Goal: Find specific page/section: Find specific page/section

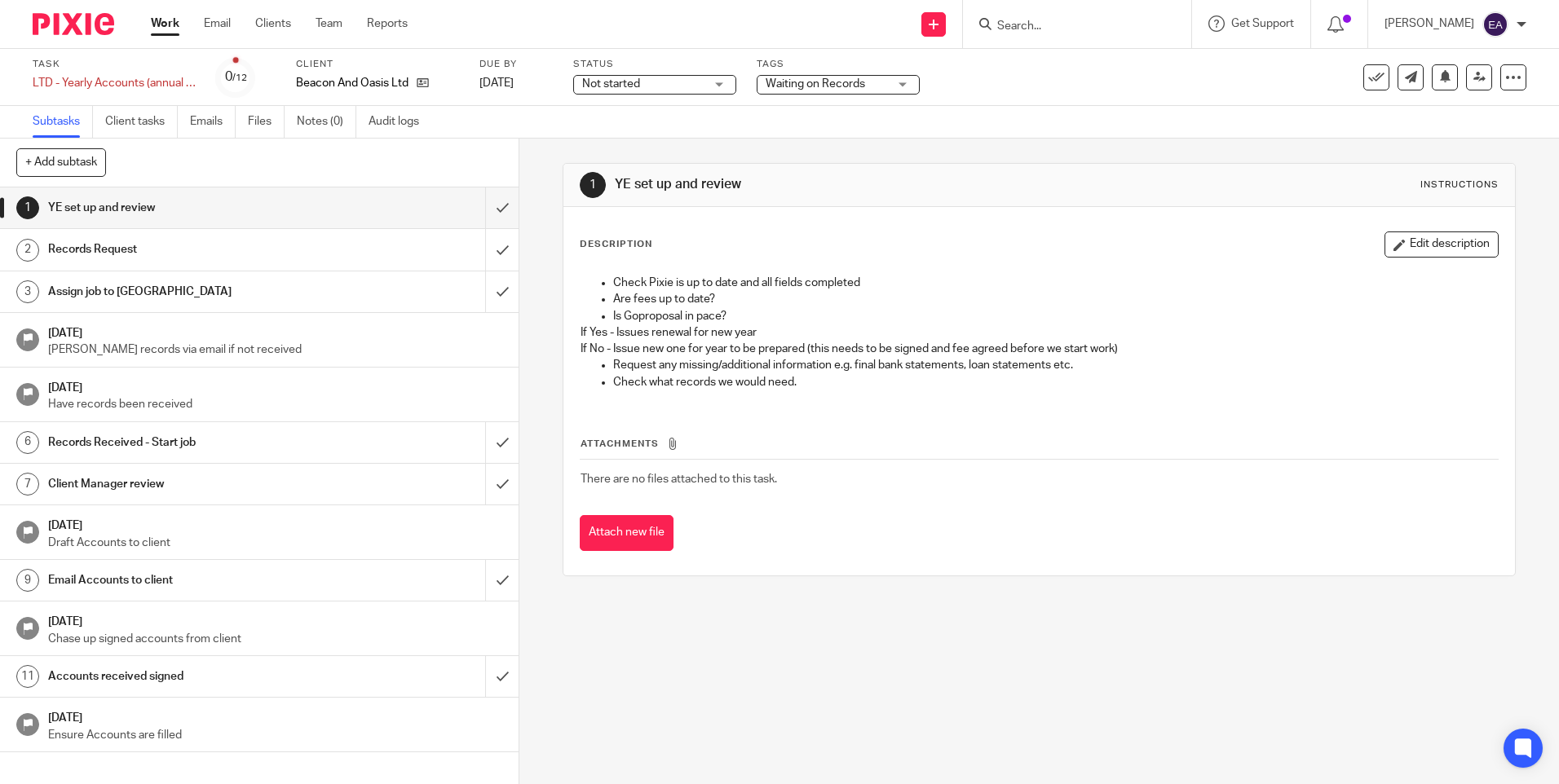
click at [177, 21] on link "Work" at bounding box center [164, 24] width 29 height 16
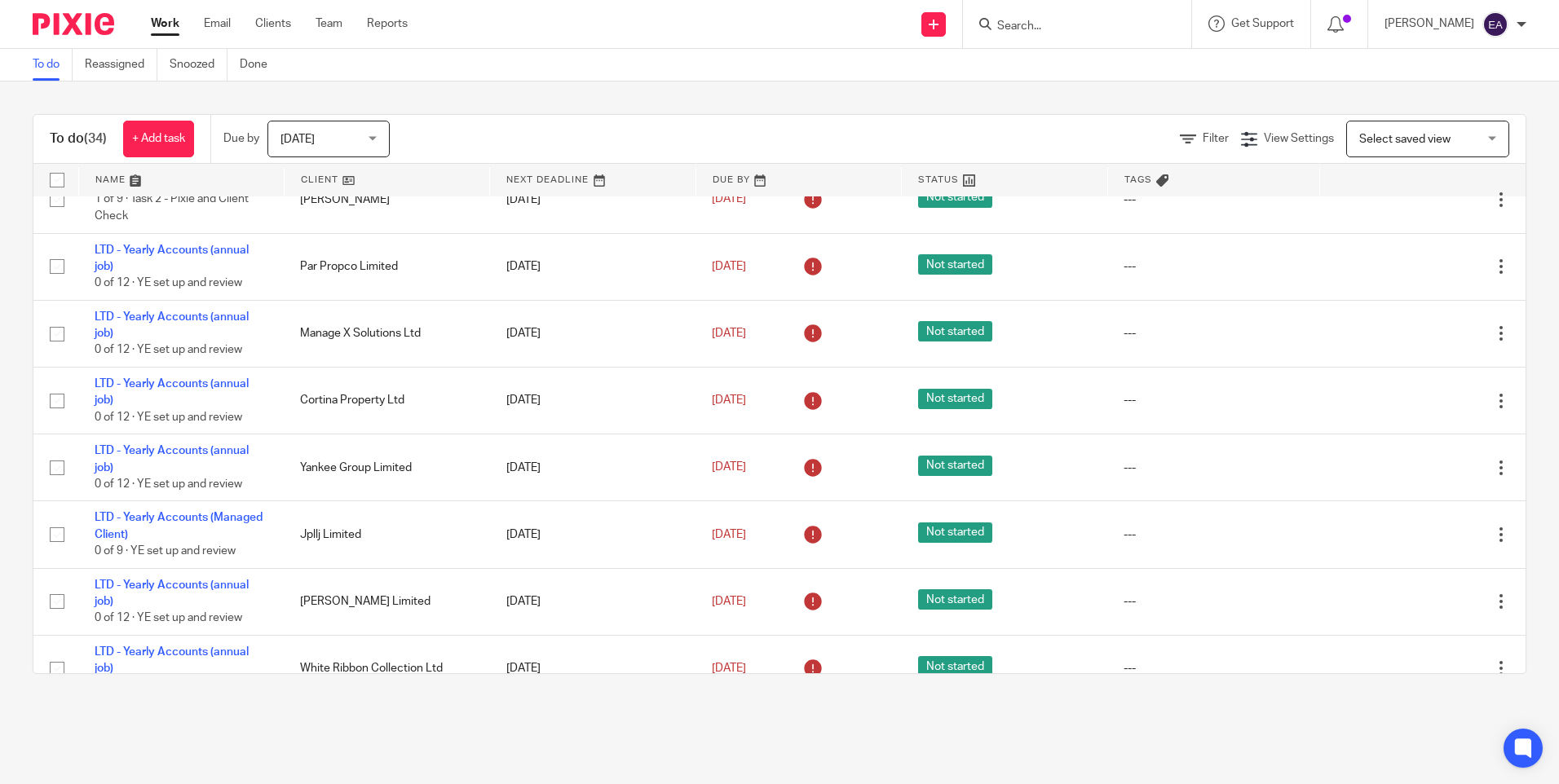
scroll to position [1792, 0]
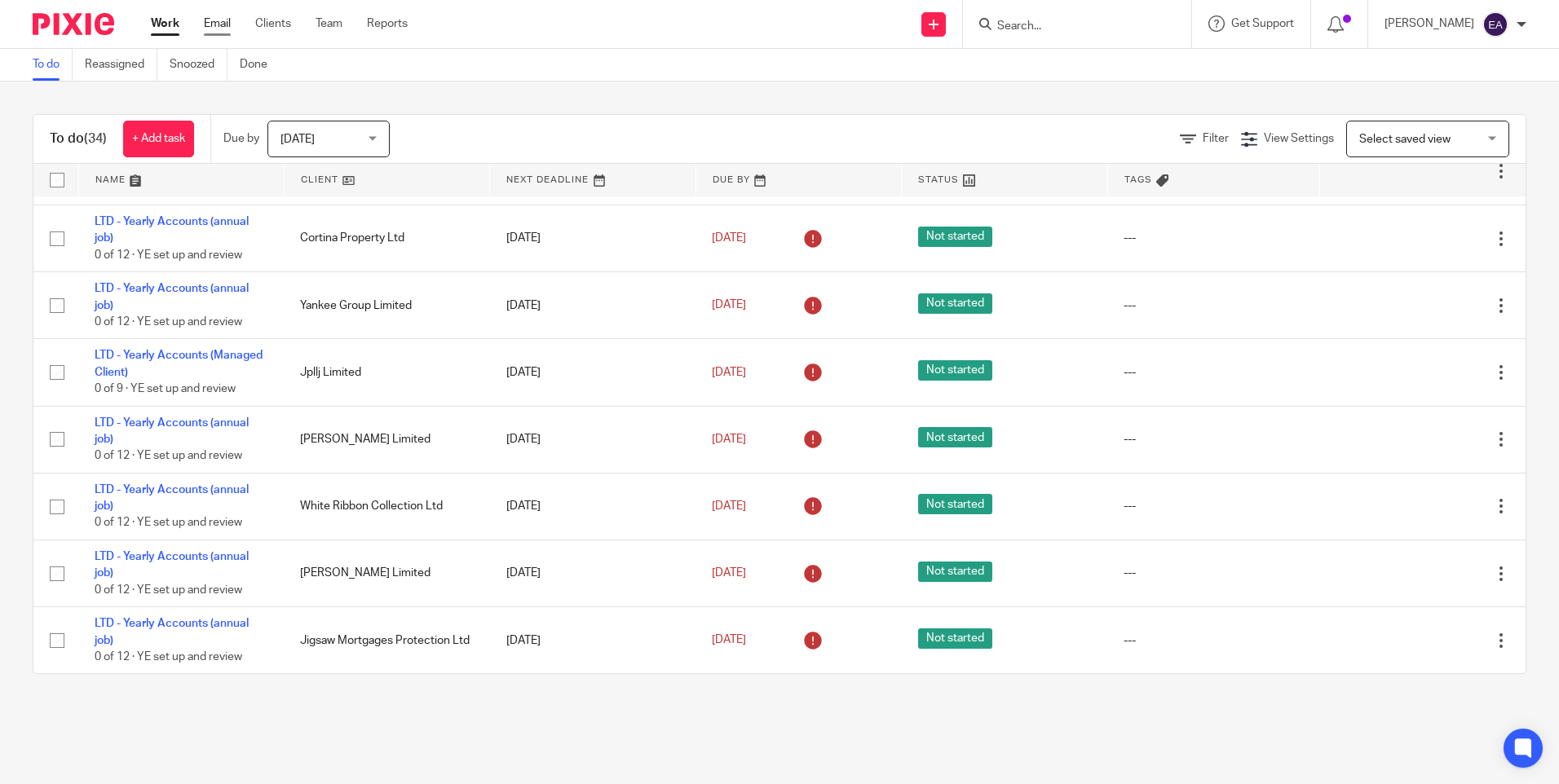
click at [225, 22] on link "Email" at bounding box center [217, 24] width 27 height 16
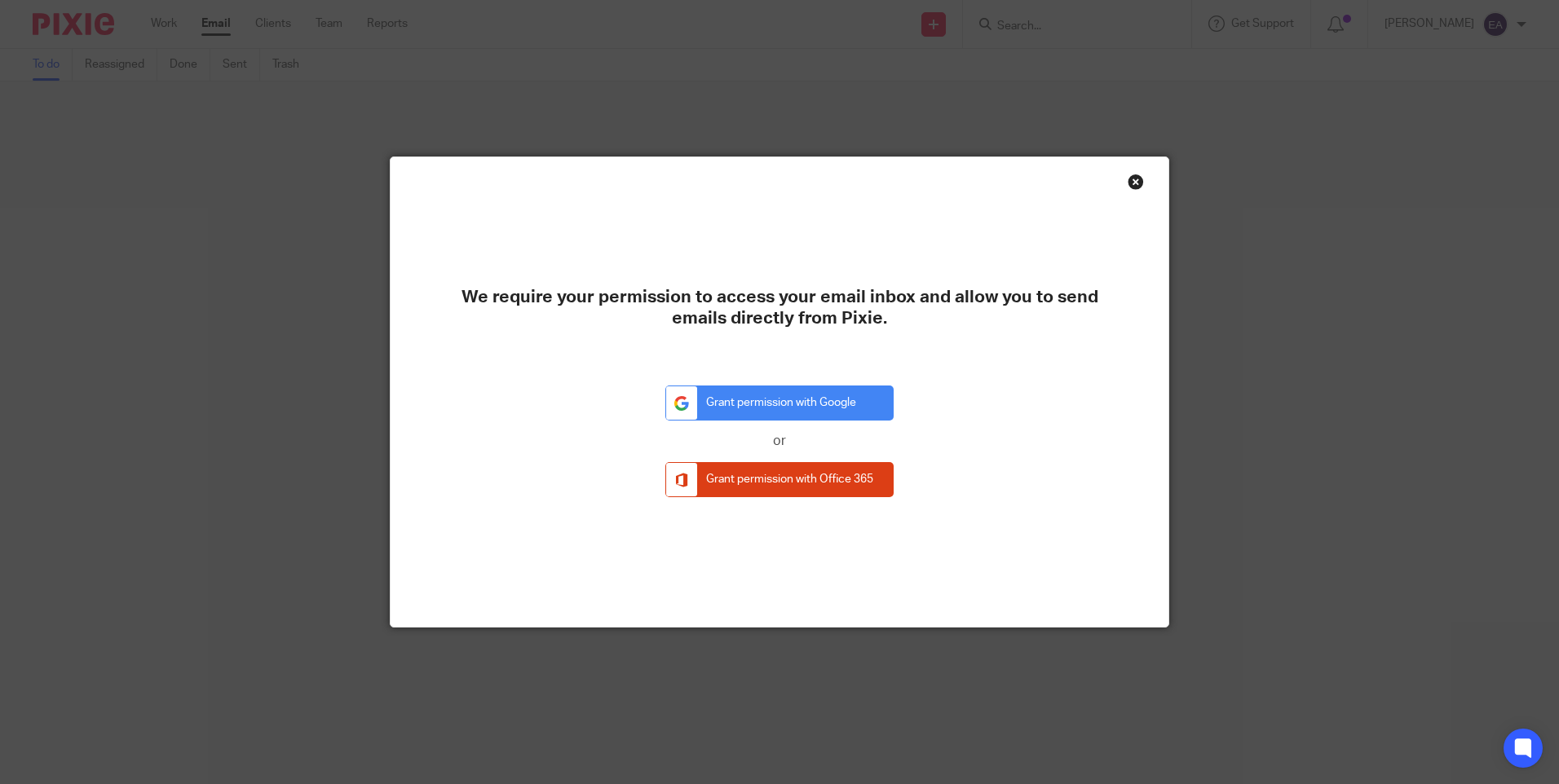
click at [1128, 186] on div "Close this dialog window" at bounding box center [1136, 181] width 16 height 16
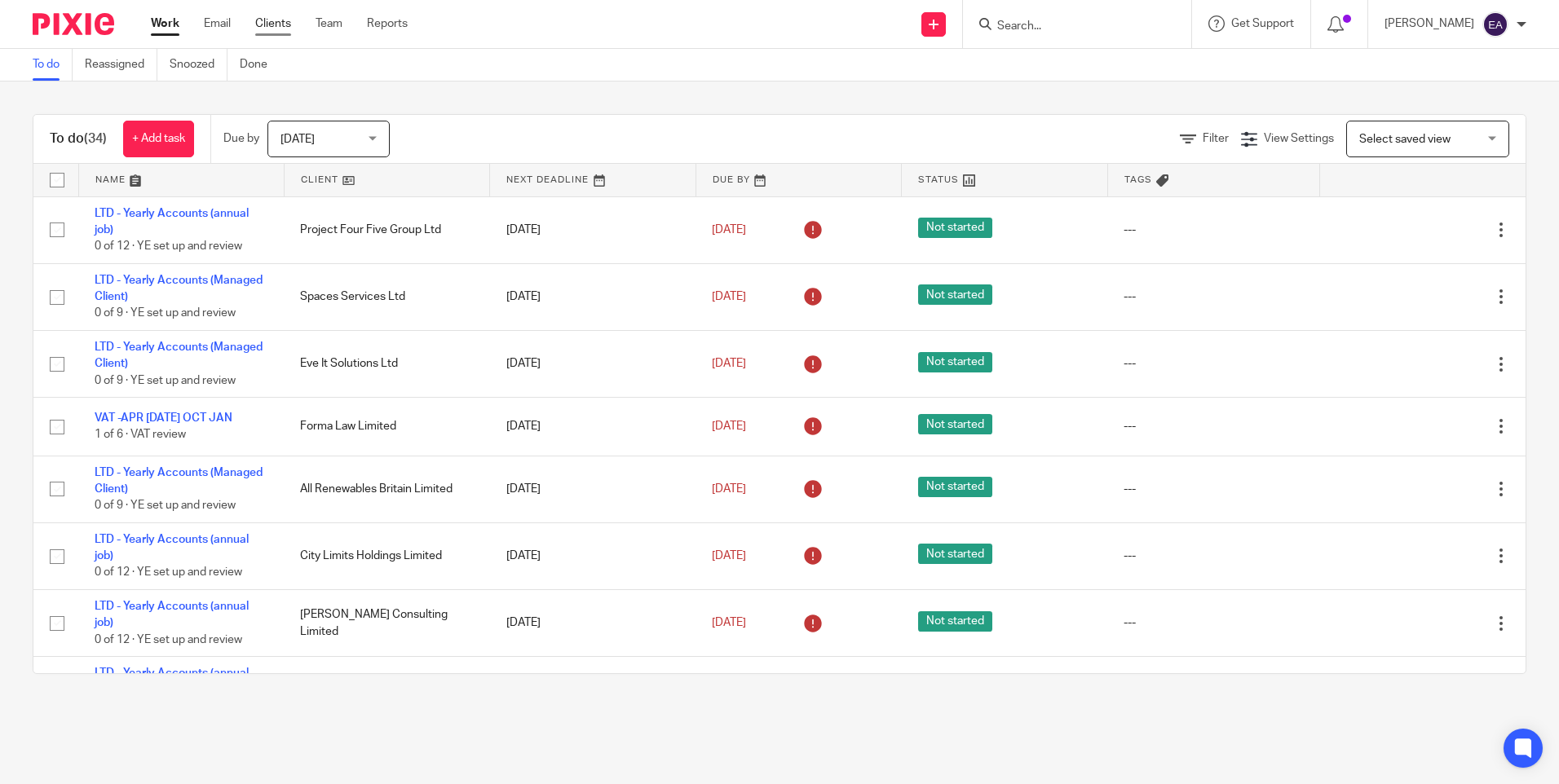
click at [284, 24] on link "Clients" at bounding box center [273, 24] width 36 height 16
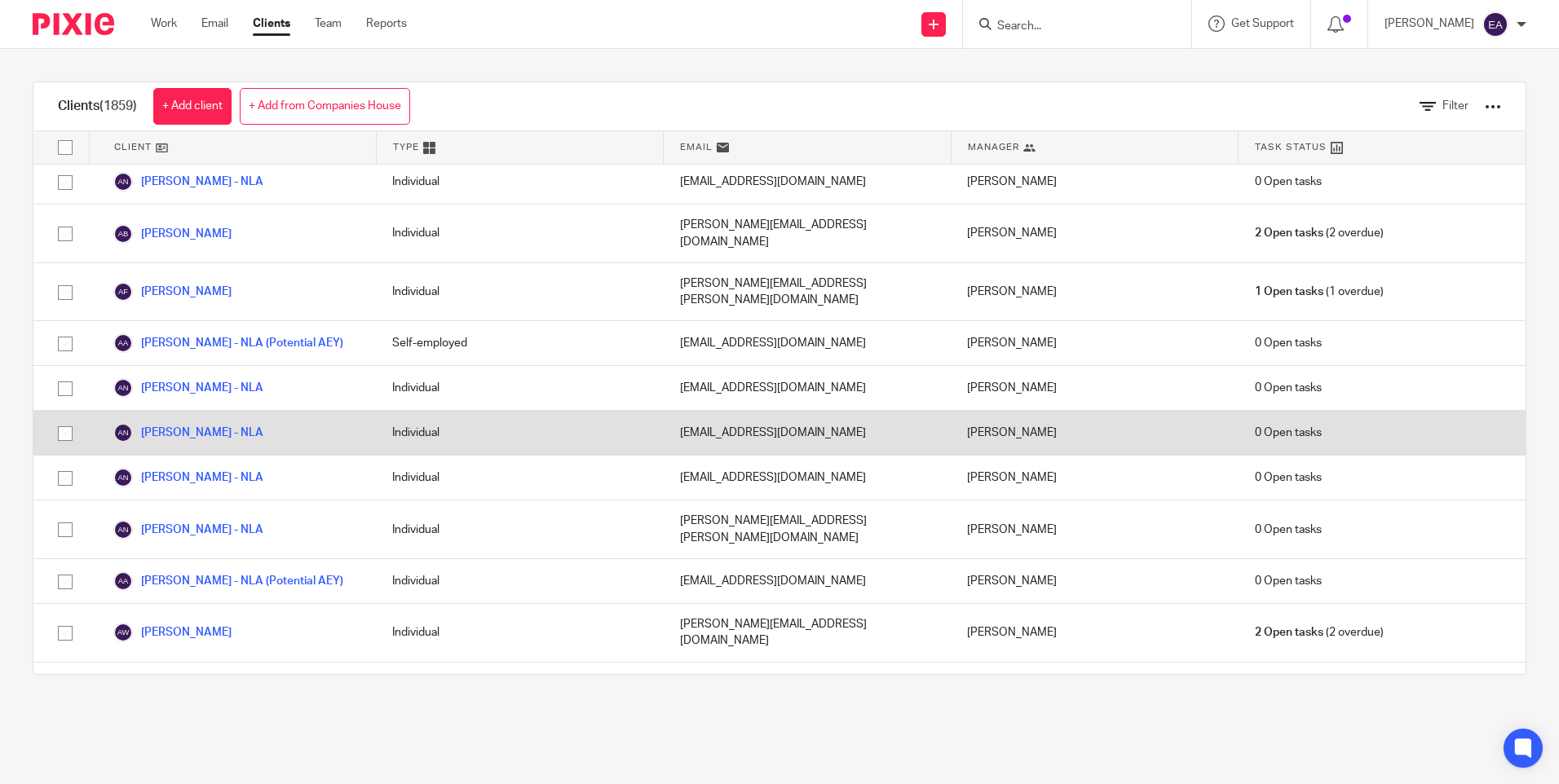
scroll to position [1141, 0]
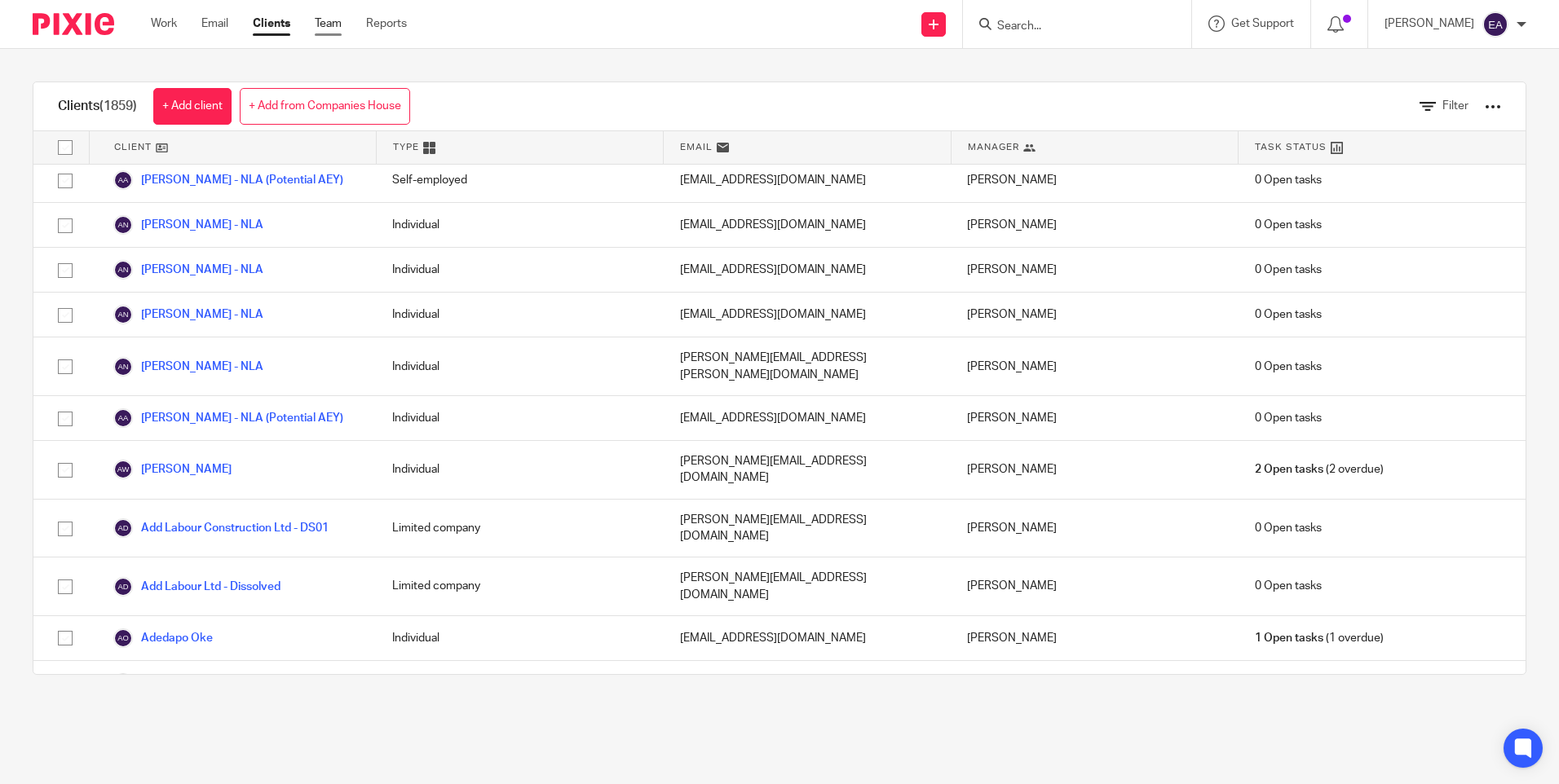
click at [334, 27] on link "Team" at bounding box center [328, 24] width 27 height 16
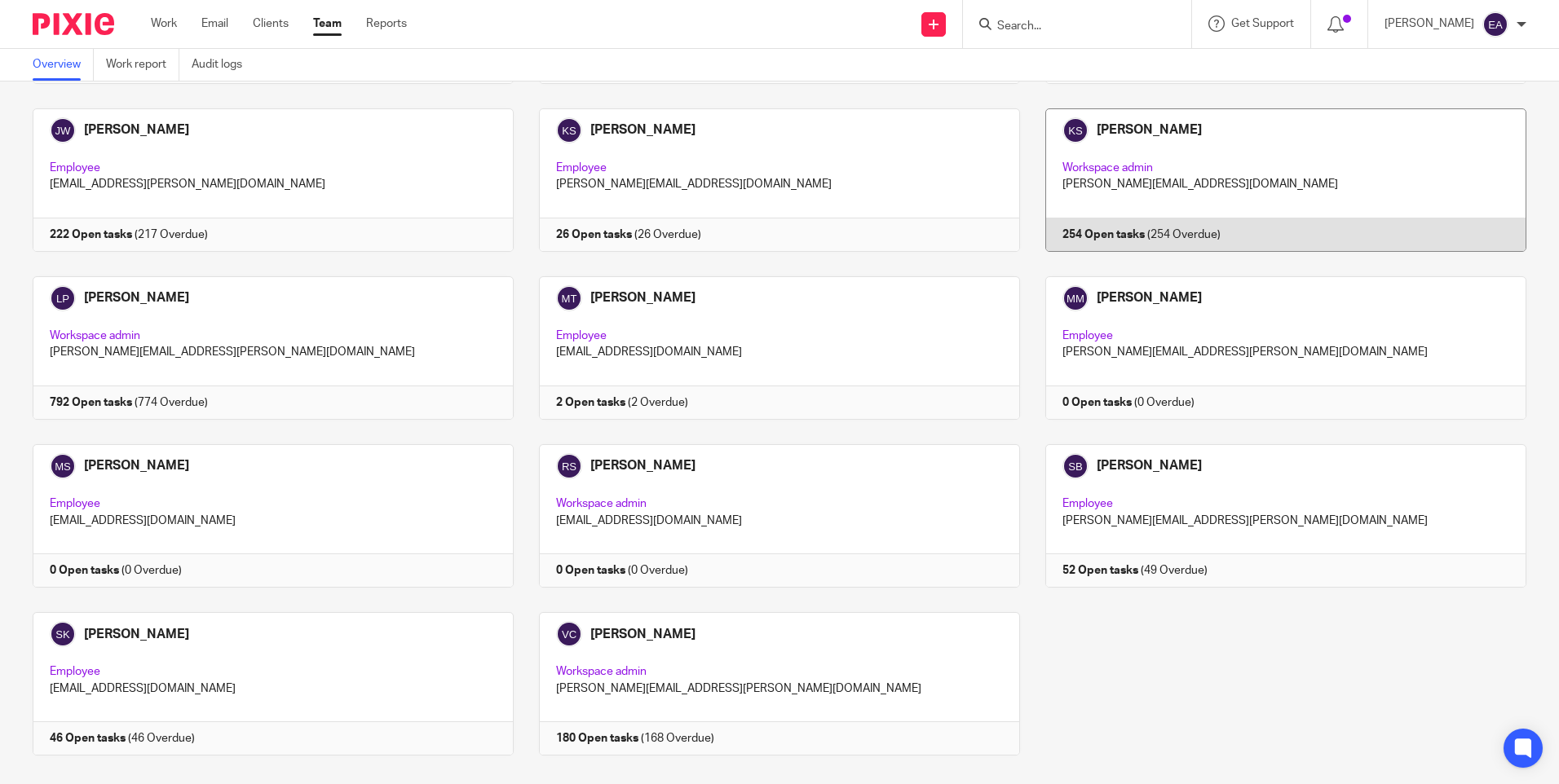
scroll to position [599, 0]
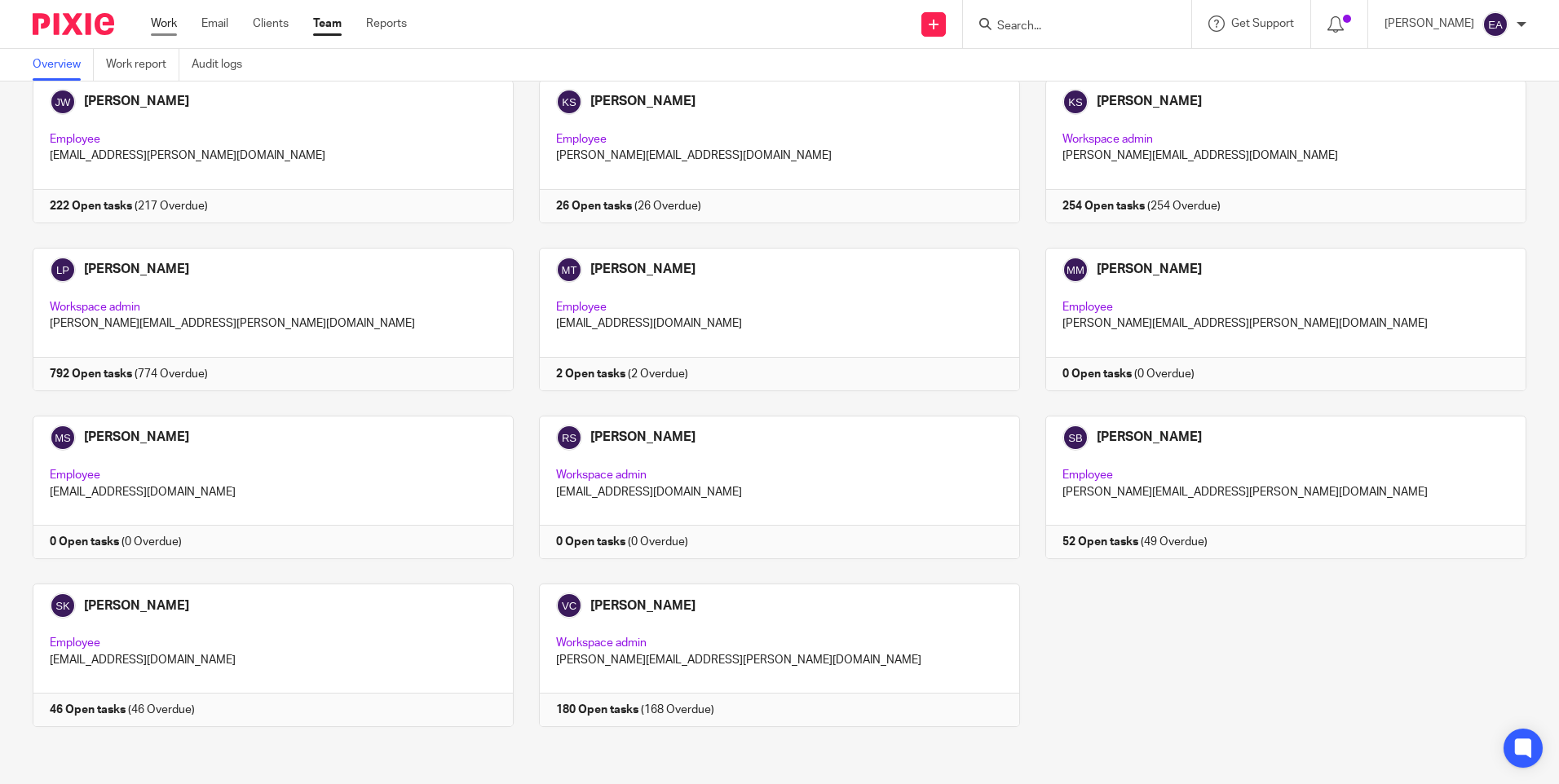
click at [164, 25] on link "Work" at bounding box center [164, 24] width 26 height 16
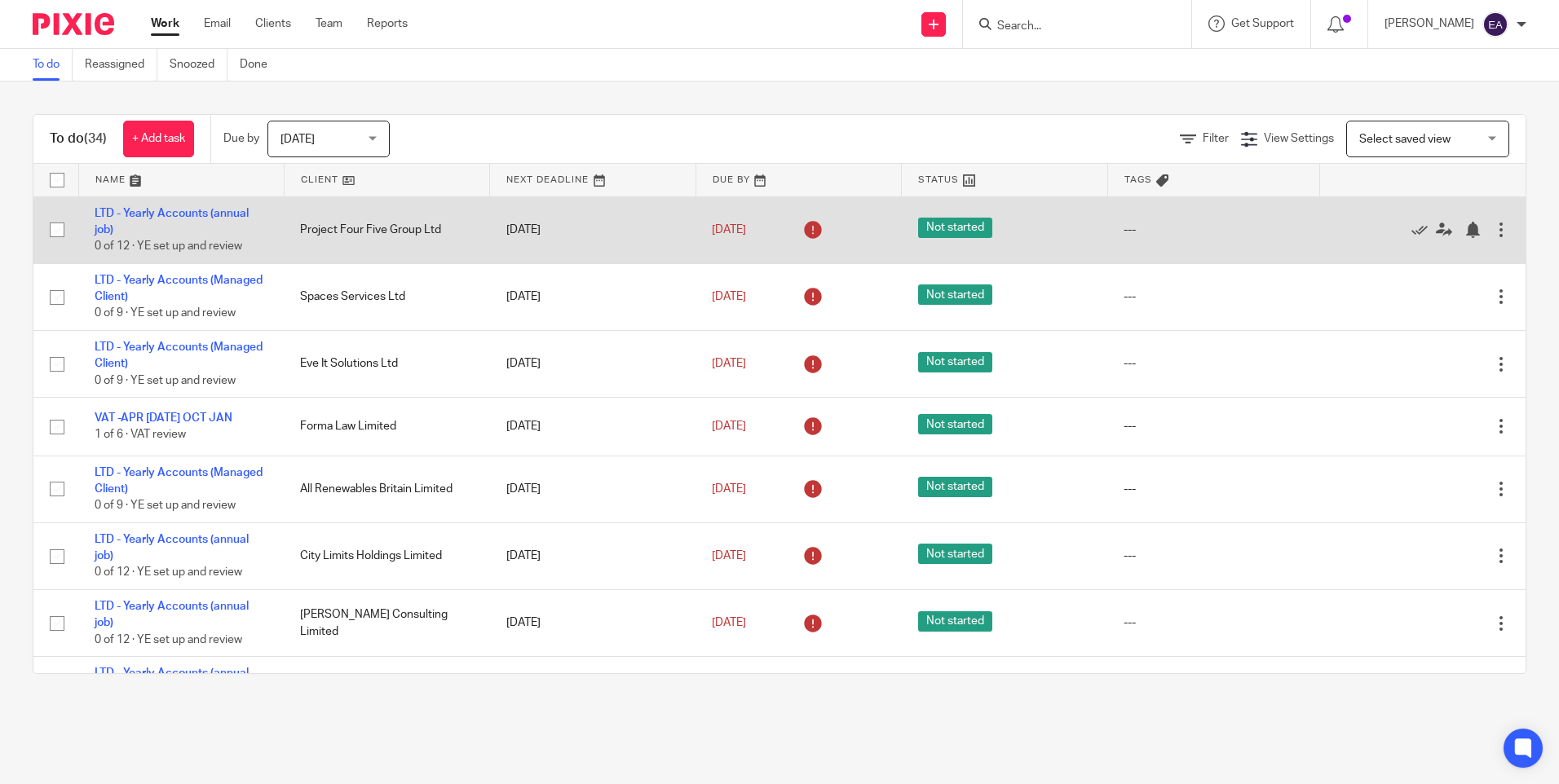
click at [528, 230] on td "30 Nov 2024" at bounding box center [592, 230] width 205 height 67
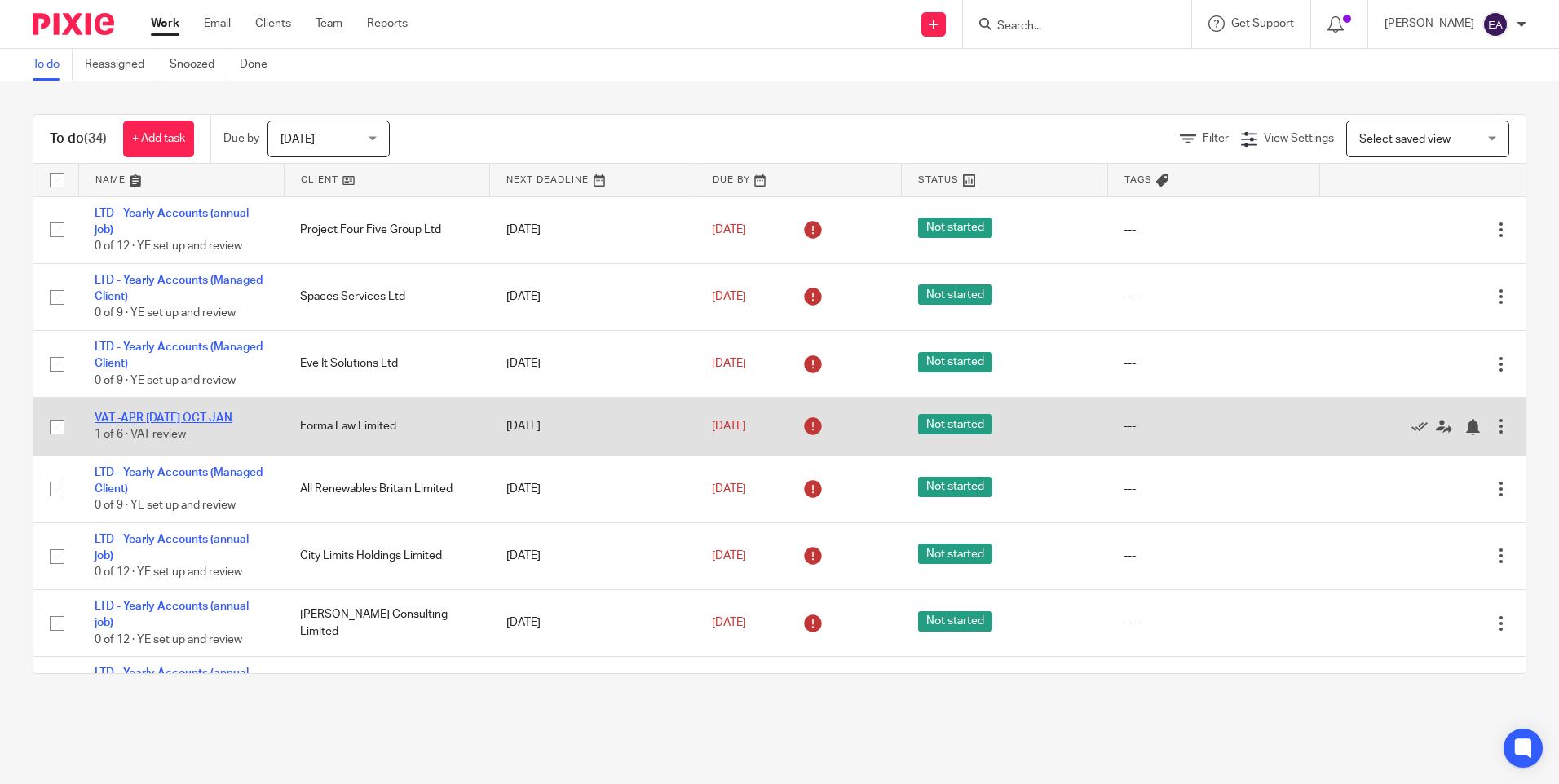
click at [167, 418] on link "VAT -APR [DATE] OCT JAN" at bounding box center [164, 418] width 137 height 11
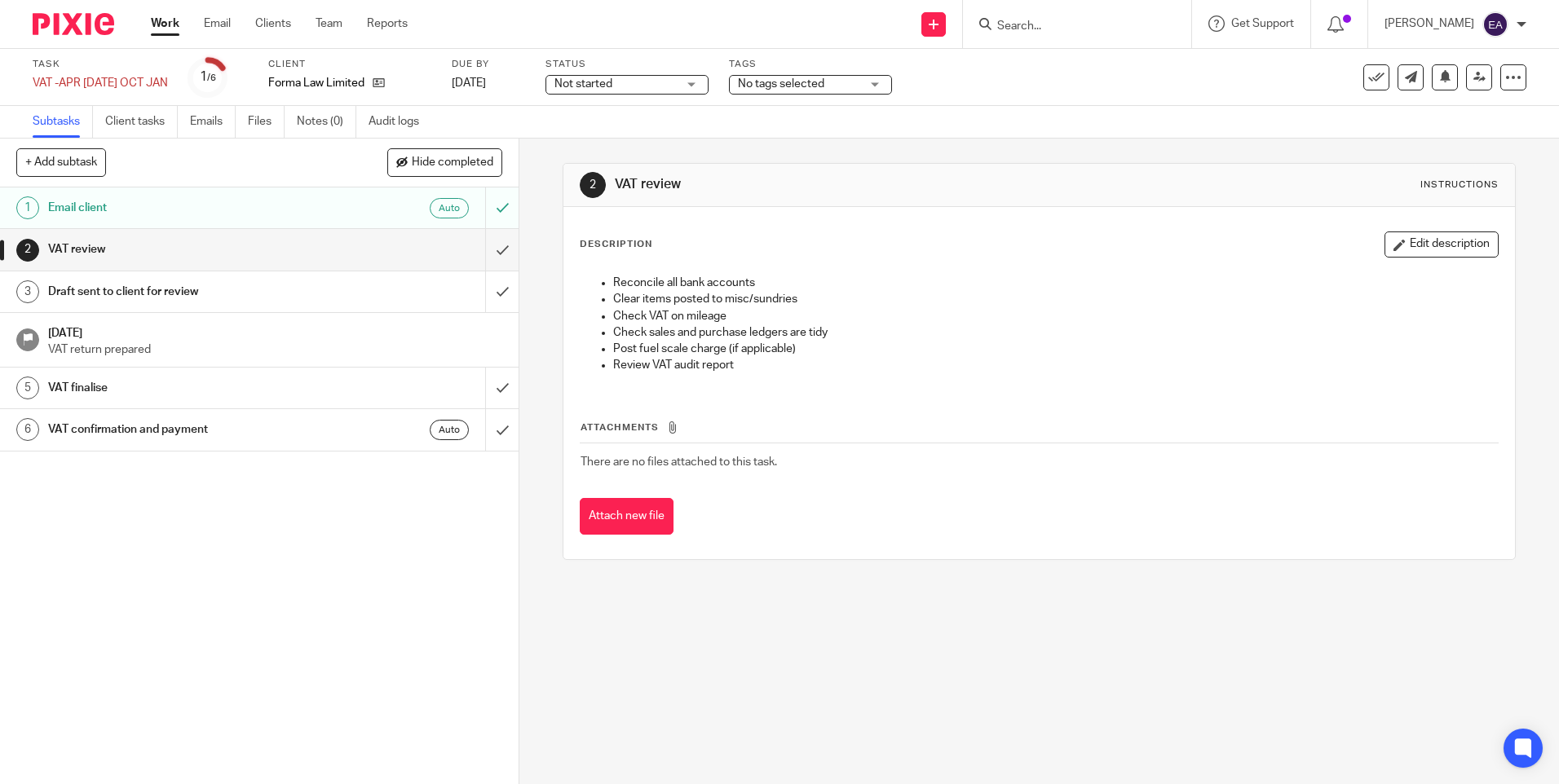
click at [864, 83] on div "No tags selected" at bounding box center [810, 85] width 163 height 20
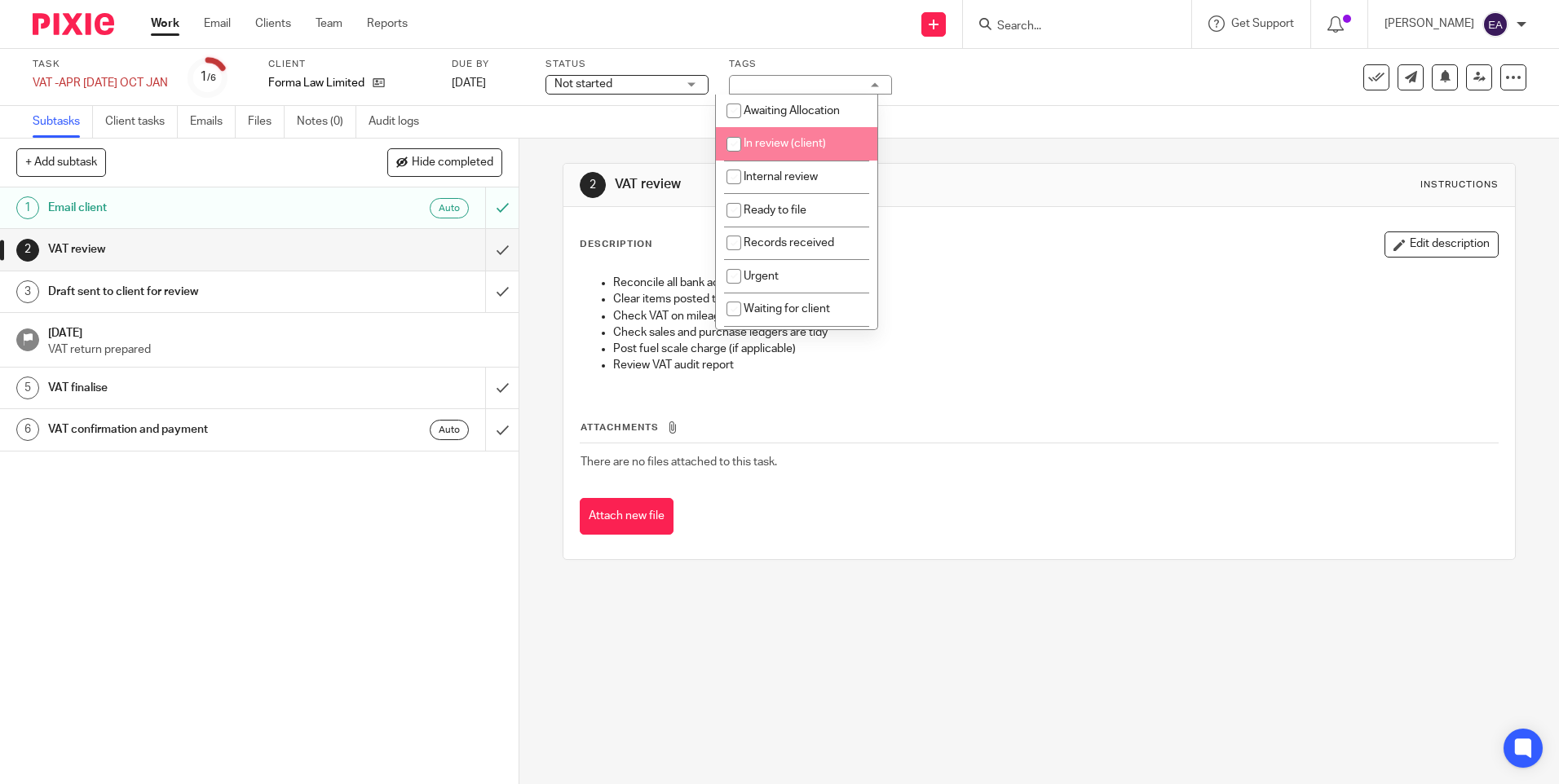
click at [738, 142] on input "checkbox" at bounding box center [734, 145] width 31 height 31
click at [734, 142] on input "checkbox" at bounding box center [734, 145] width 31 height 31
checkbox input "false"
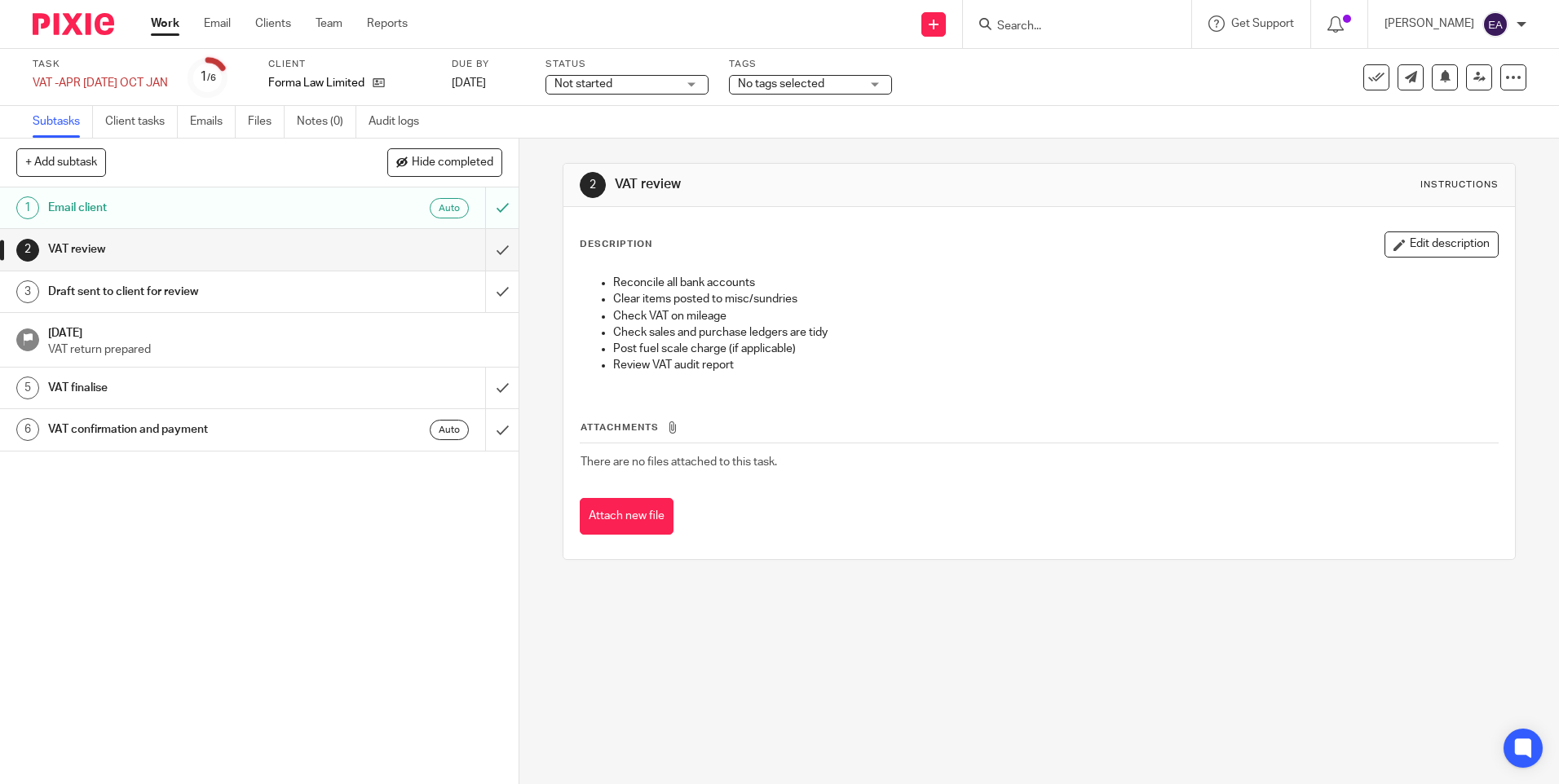
click at [156, 20] on link "Work" at bounding box center [164, 24] width 29 height 16
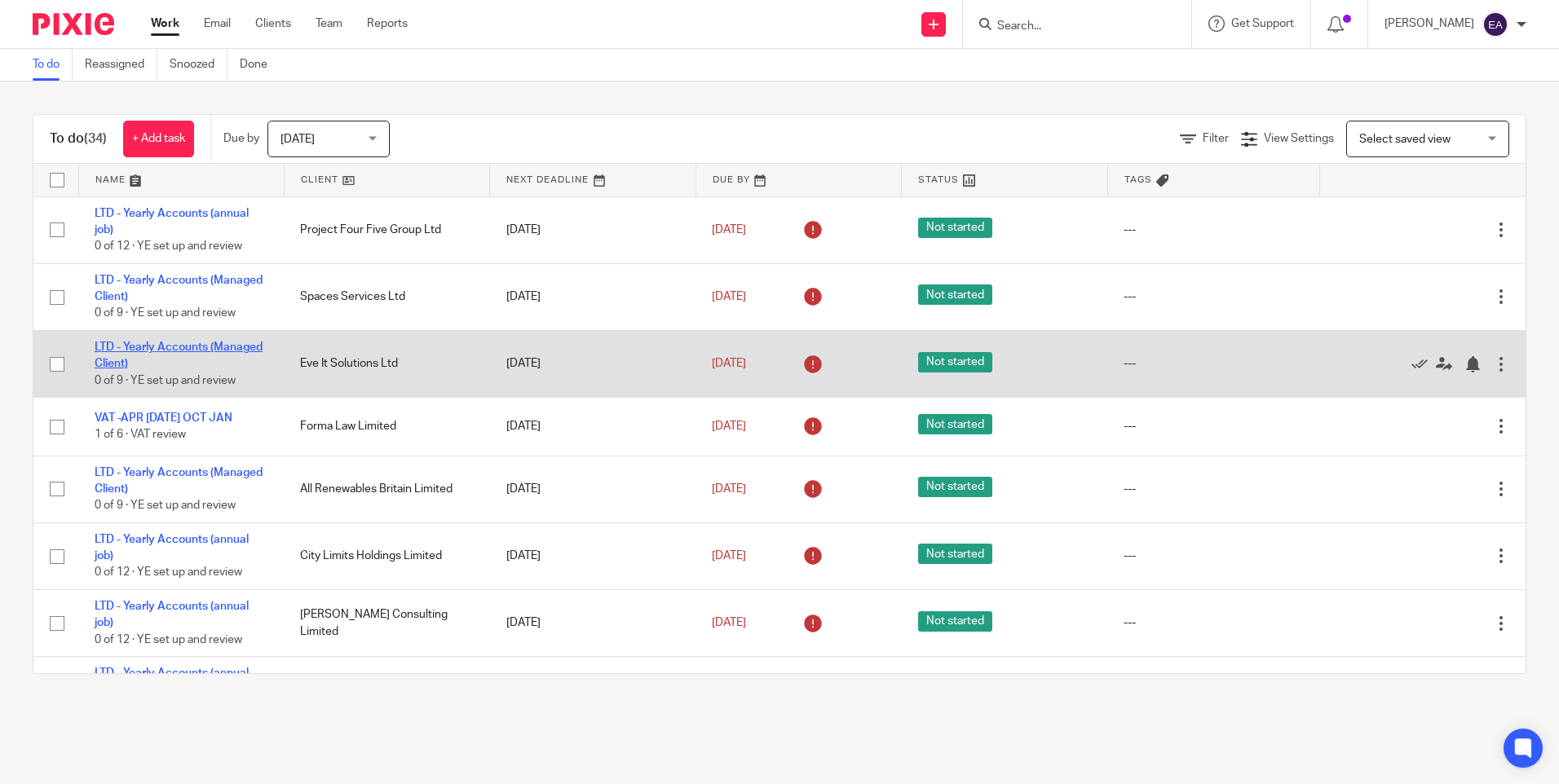
click at [144, 361] on link "LTD - Yearly Accounts (Managed Client)" at bounding box center [178, 356] width 168 height 28
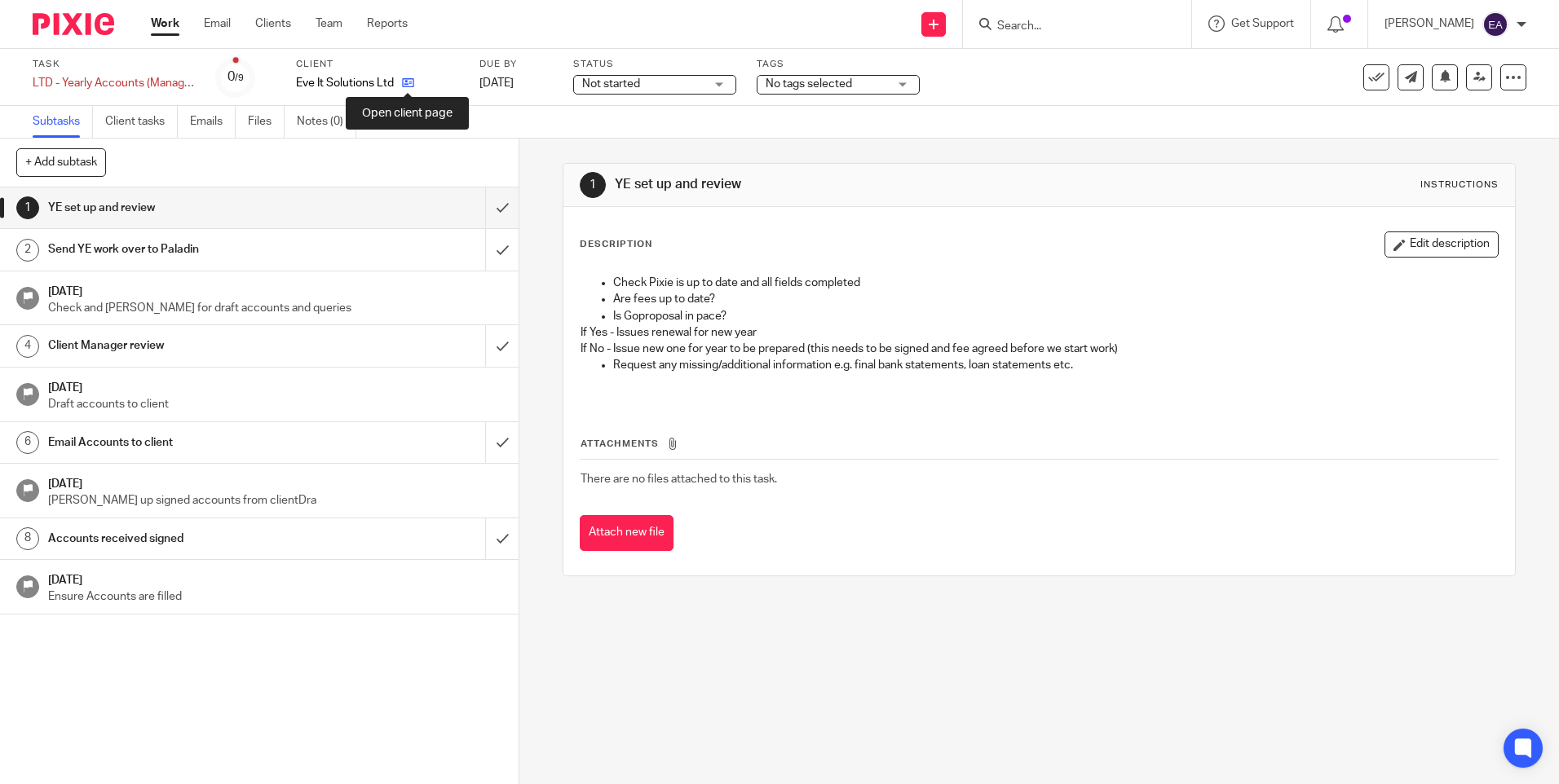
click at [407, 81] on icon at bounding box center [408, 83] width 12 height 12
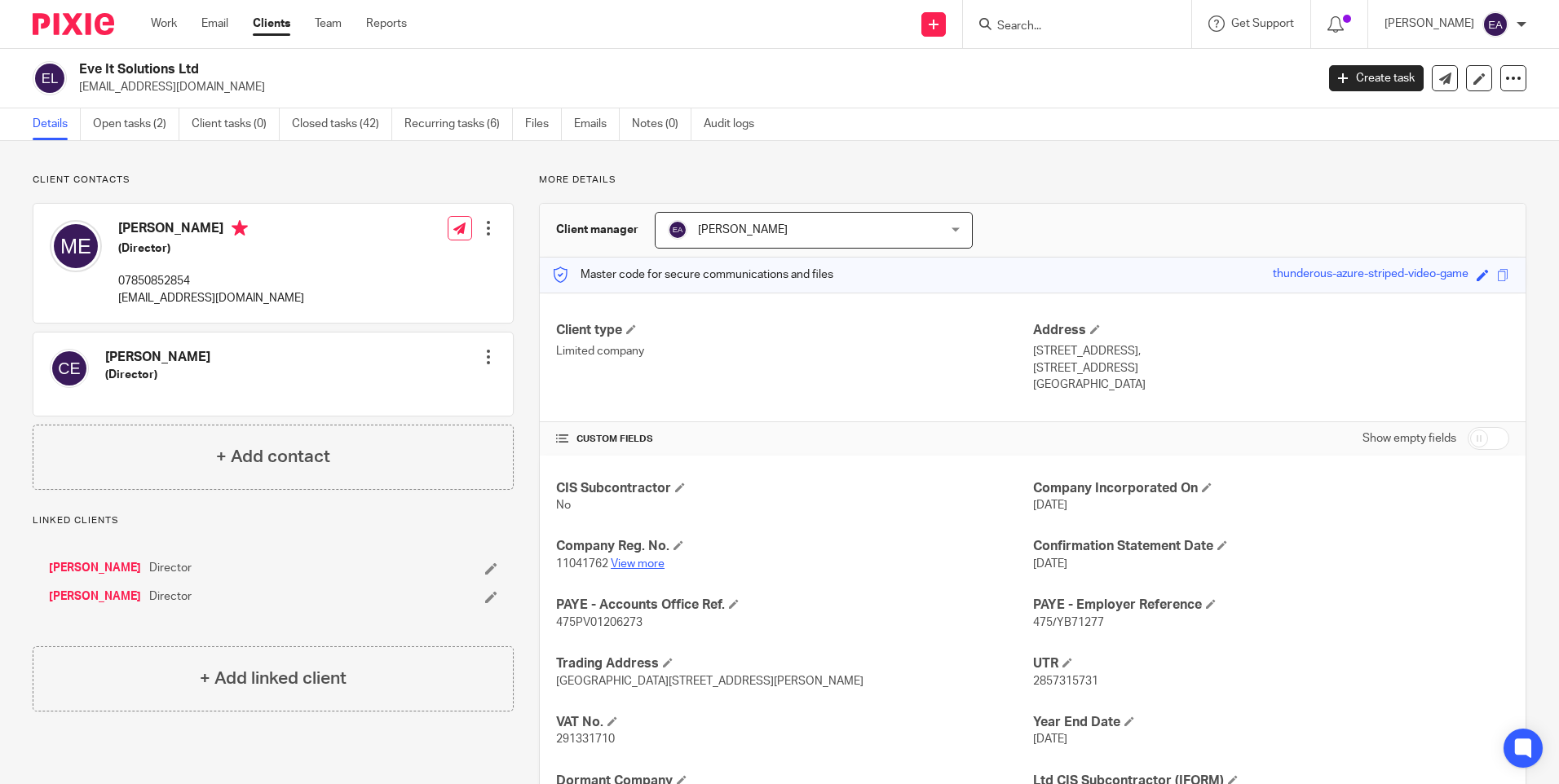
click at [640, 562] on link "View more" at bounding box center [638, 564] width 54 height 11
click at [165, 23] on link "Work" at bounding box center [164, 24] width 26 height 16
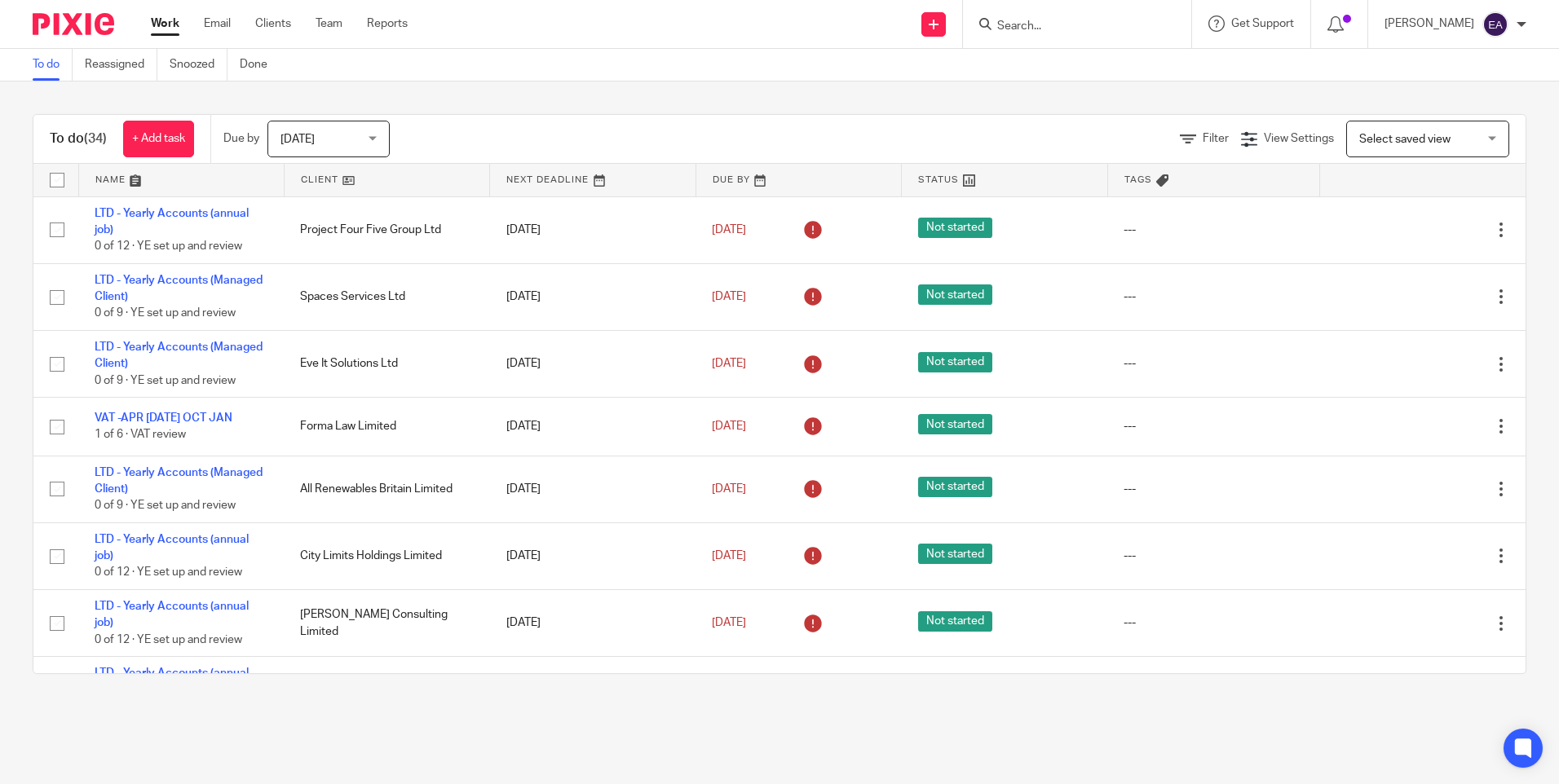
click at [1182, 132] on div "Filter" at bounding box center [1211, 139] width 61 height 17
click at [1180, 138] on link "Filter" at bounding box center [1205, 139] width 49 height 11
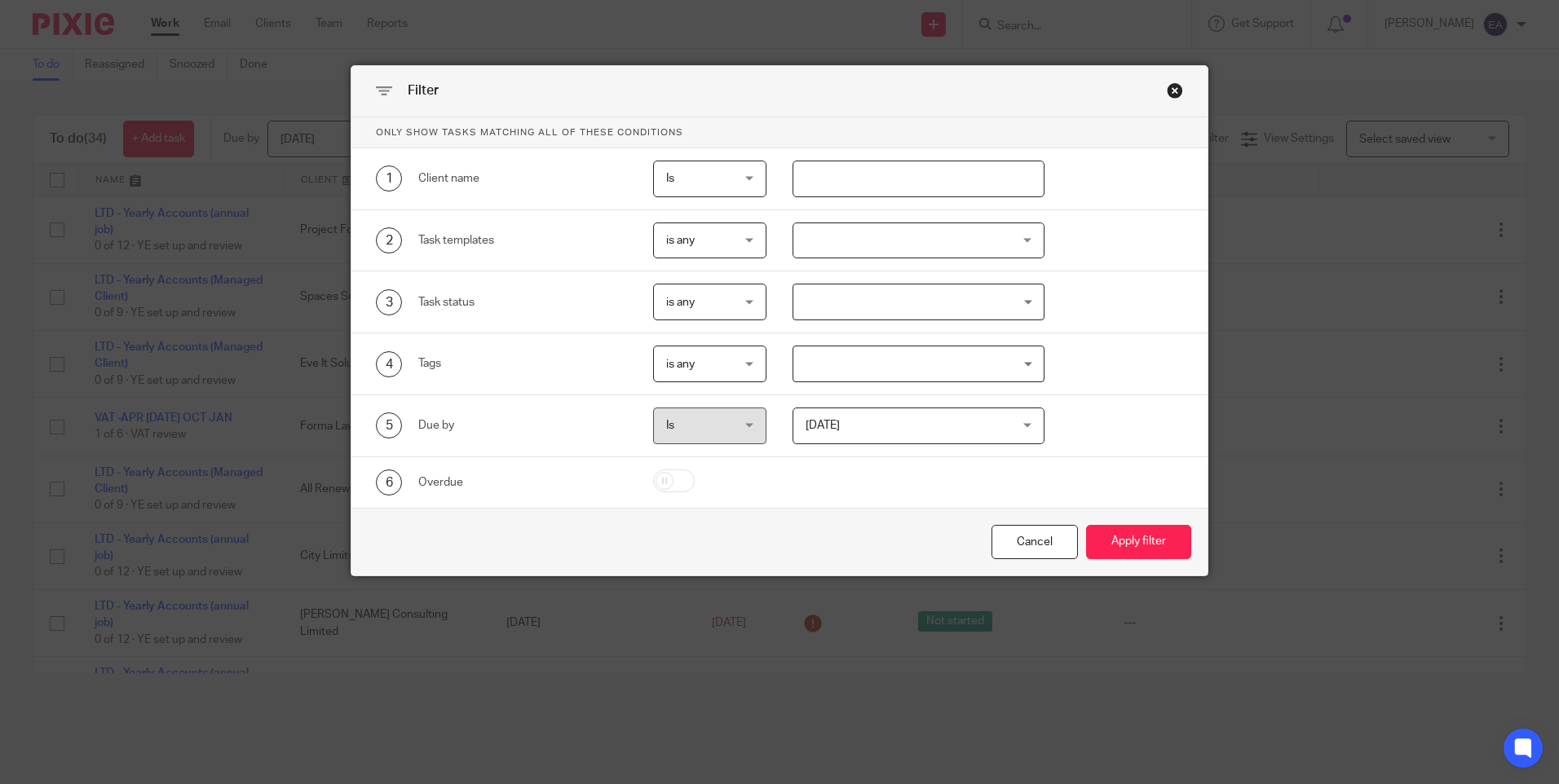
click at [953, 178] on input "text" at bounding box center [919, 178] width 252 height 37
type input "spaces"
click at [1086, 525] on button "Apply filter" at bounding box center [1139, 542] width 106 height 35
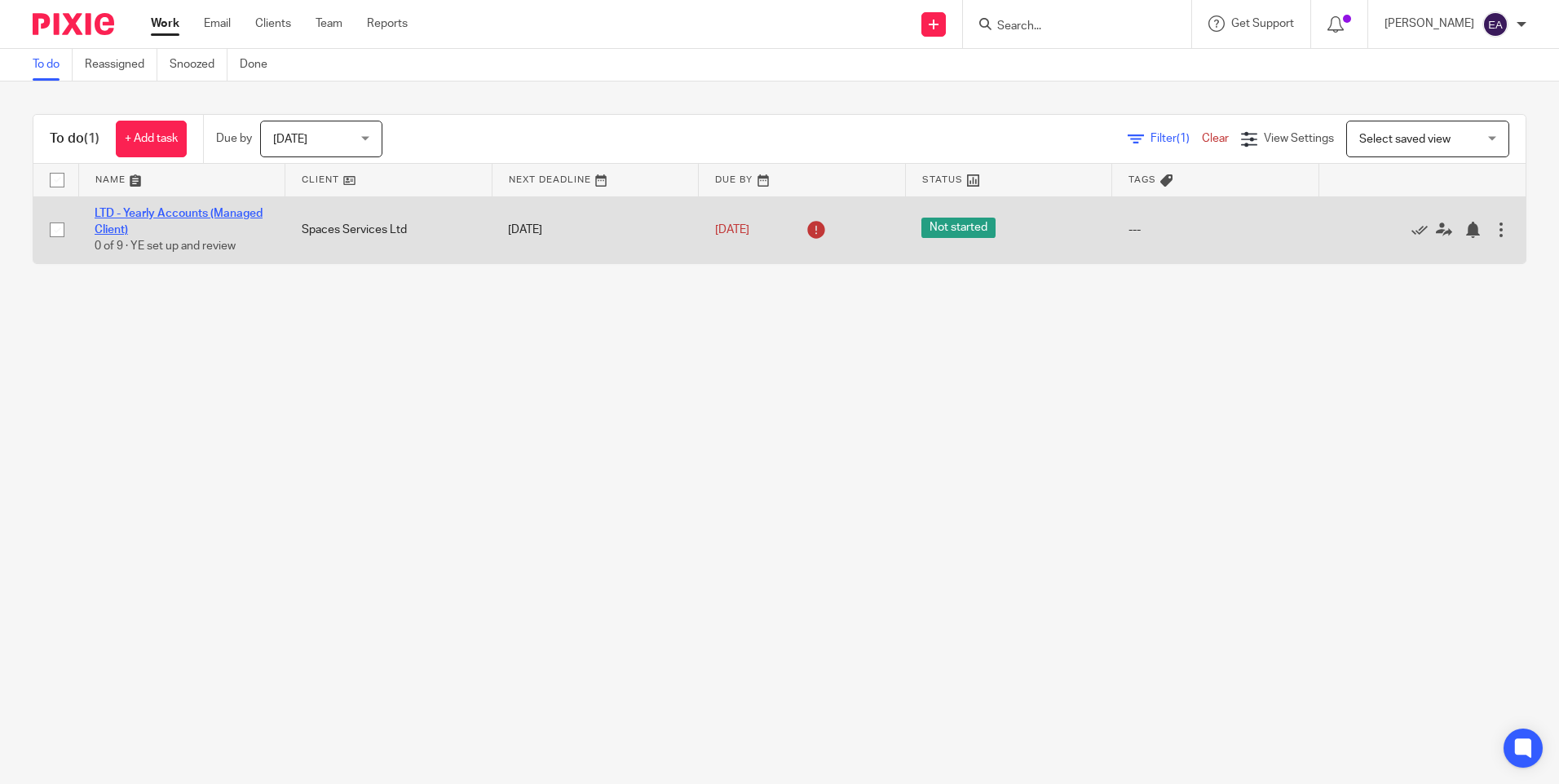
click at [217, 217] on link "LTD - Yearly Accounts (Managed Client)" at bounding box center [178, 222] width 168 height 28
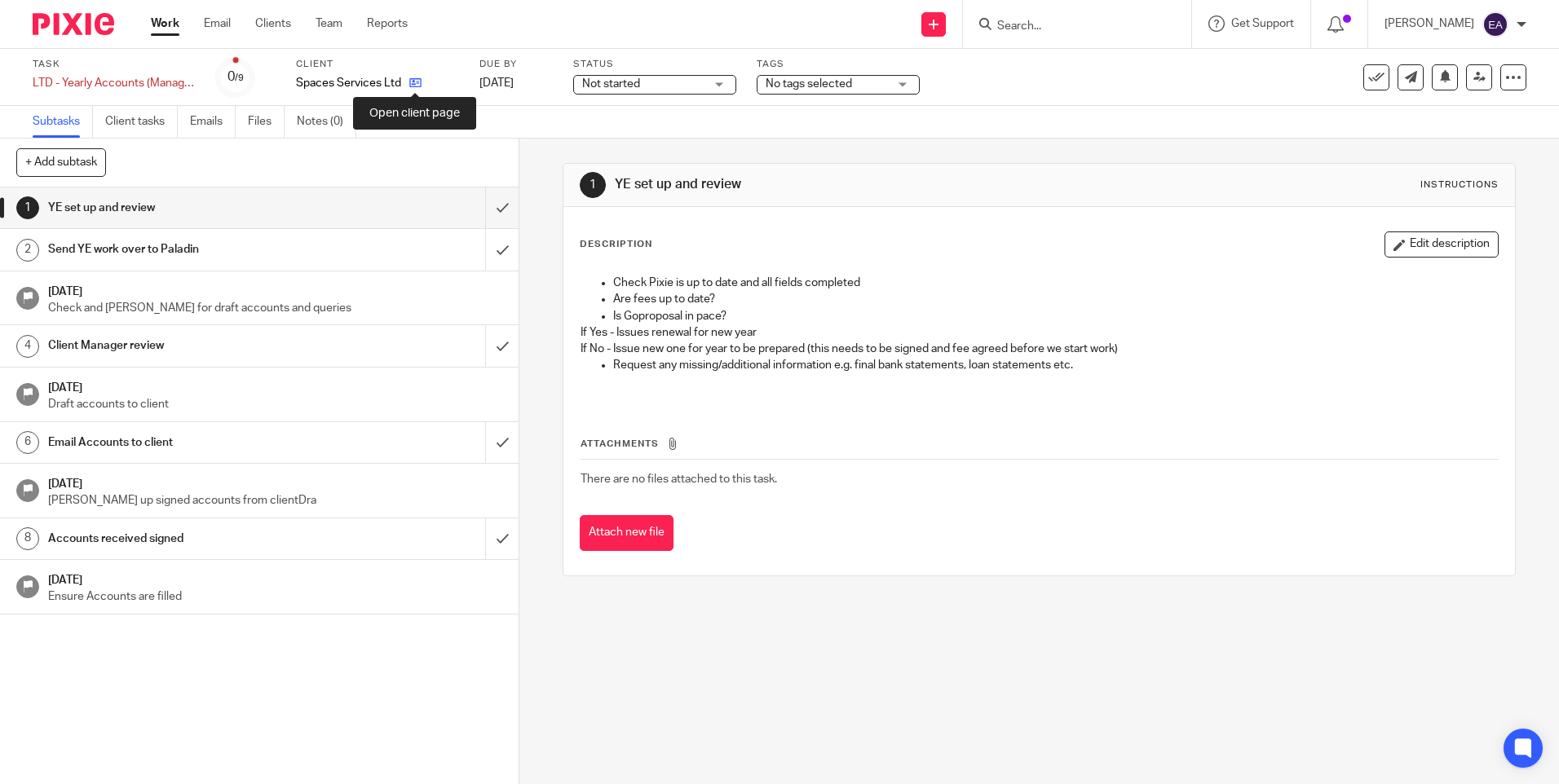
click at [415, 81] on icon at bounding box center [415, 83] width 12 height 12
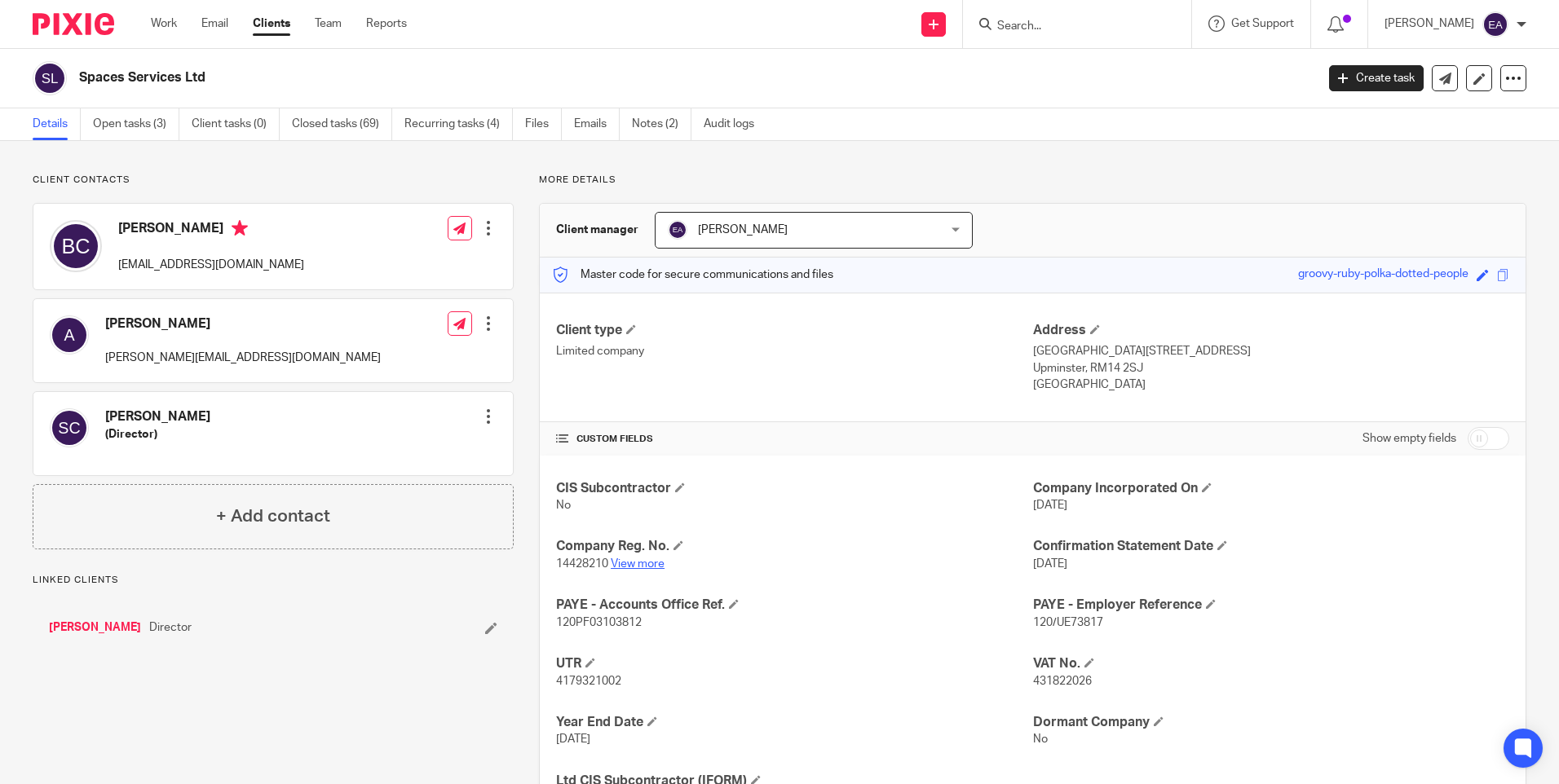
click at [633, 562] on link "View more" at bounding box center [638, 564] width 54 height 11
click at [171, 22] on link "Work" at bounding box center [164, 24] width 26 height 16
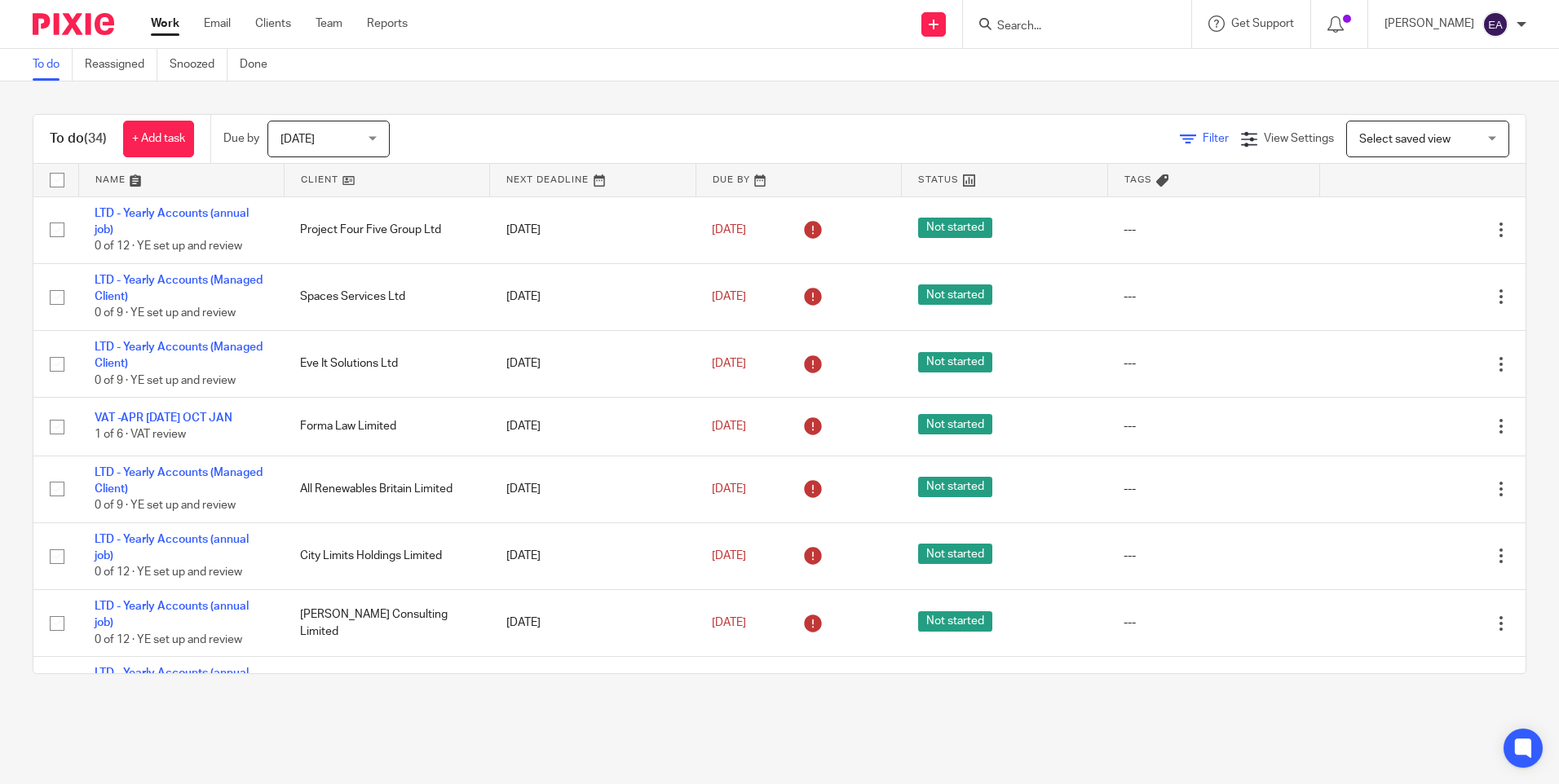
click at [1180, 145] on icon at bounding box center [1188, 140] width 16 height 16
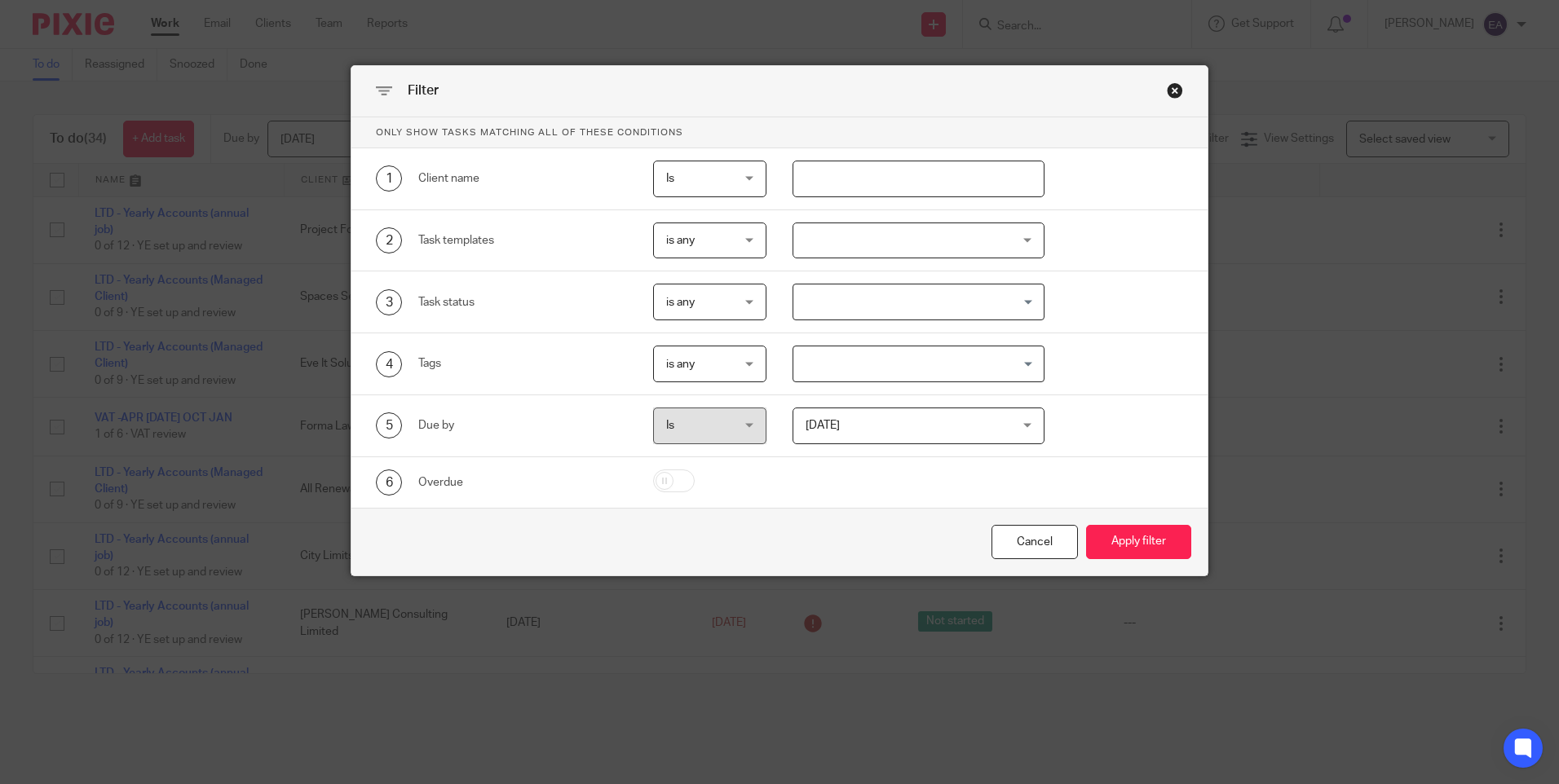
click at [963, 168] on input "text" at bounding box center [919, 178] width 252 height 37
type input "titan"
click at [1086, 525] on button "Apply filter" at bounding box center [1139, 542] width 106 height 35
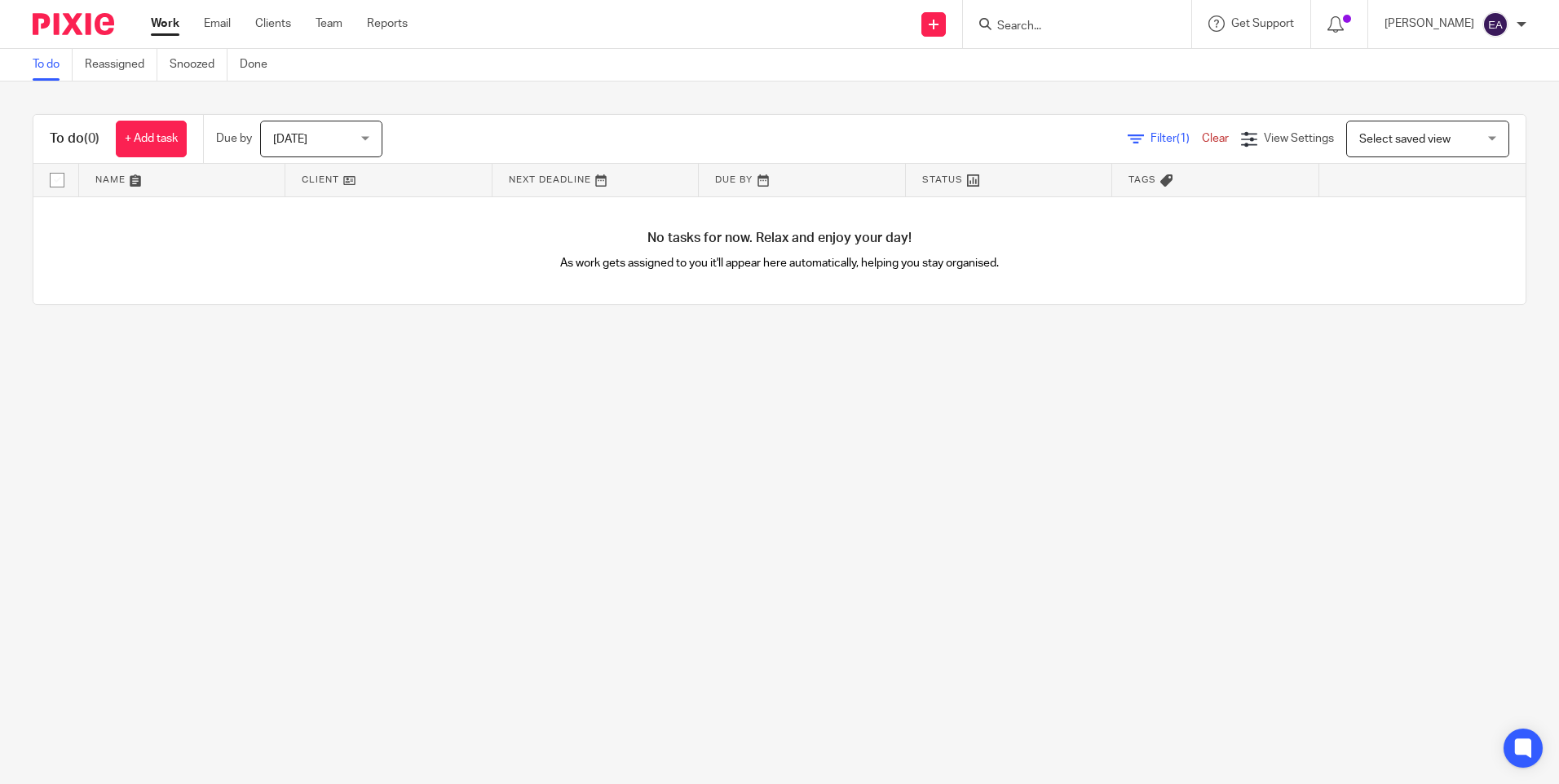
click at [1060, 29] on input "Search" at bounding box center [1068, 27] width 146 height 15
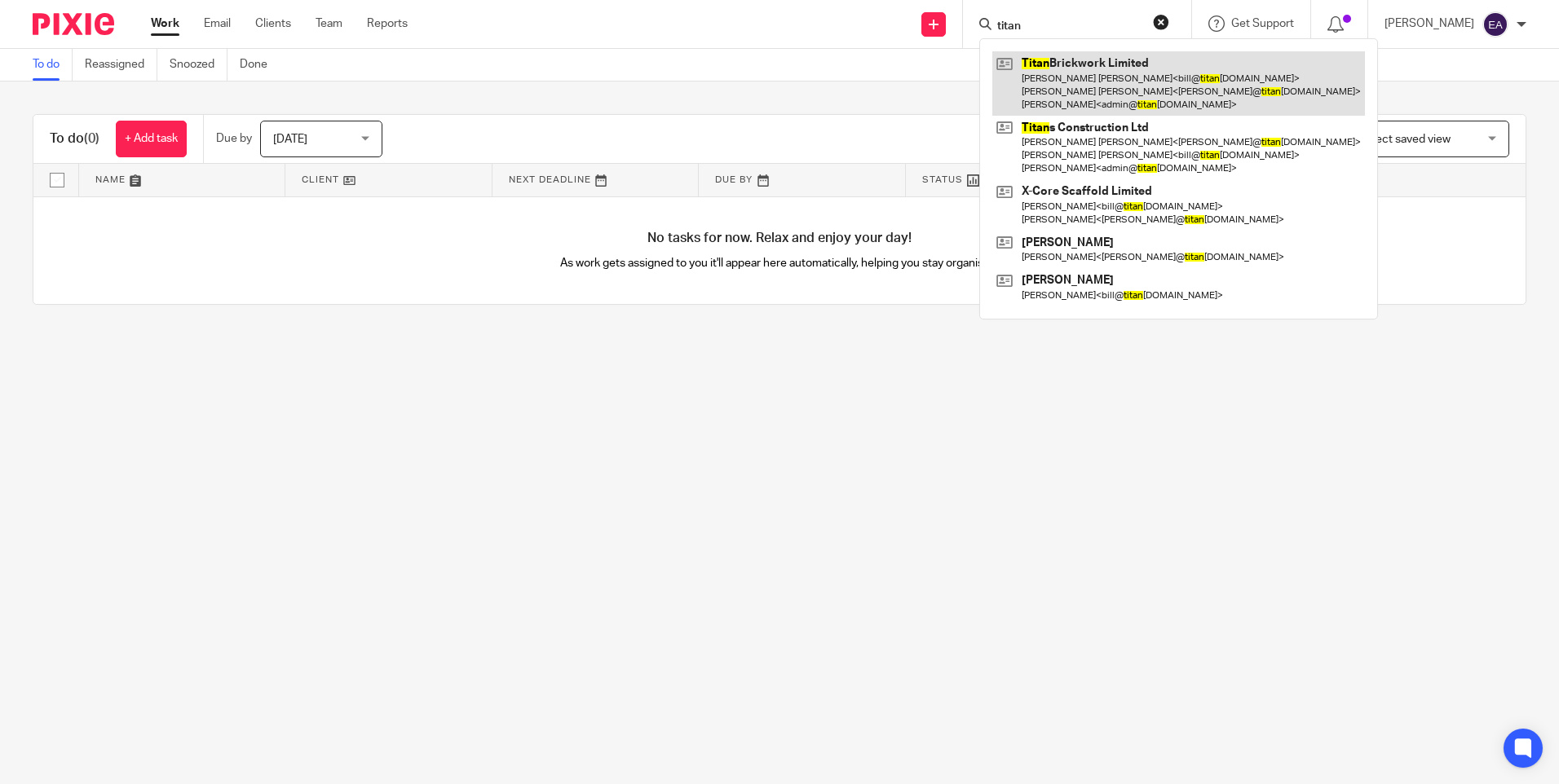
type input "titan"
click at [1110, 60] on link at bounding box center [1179, 83] width 373 height 65
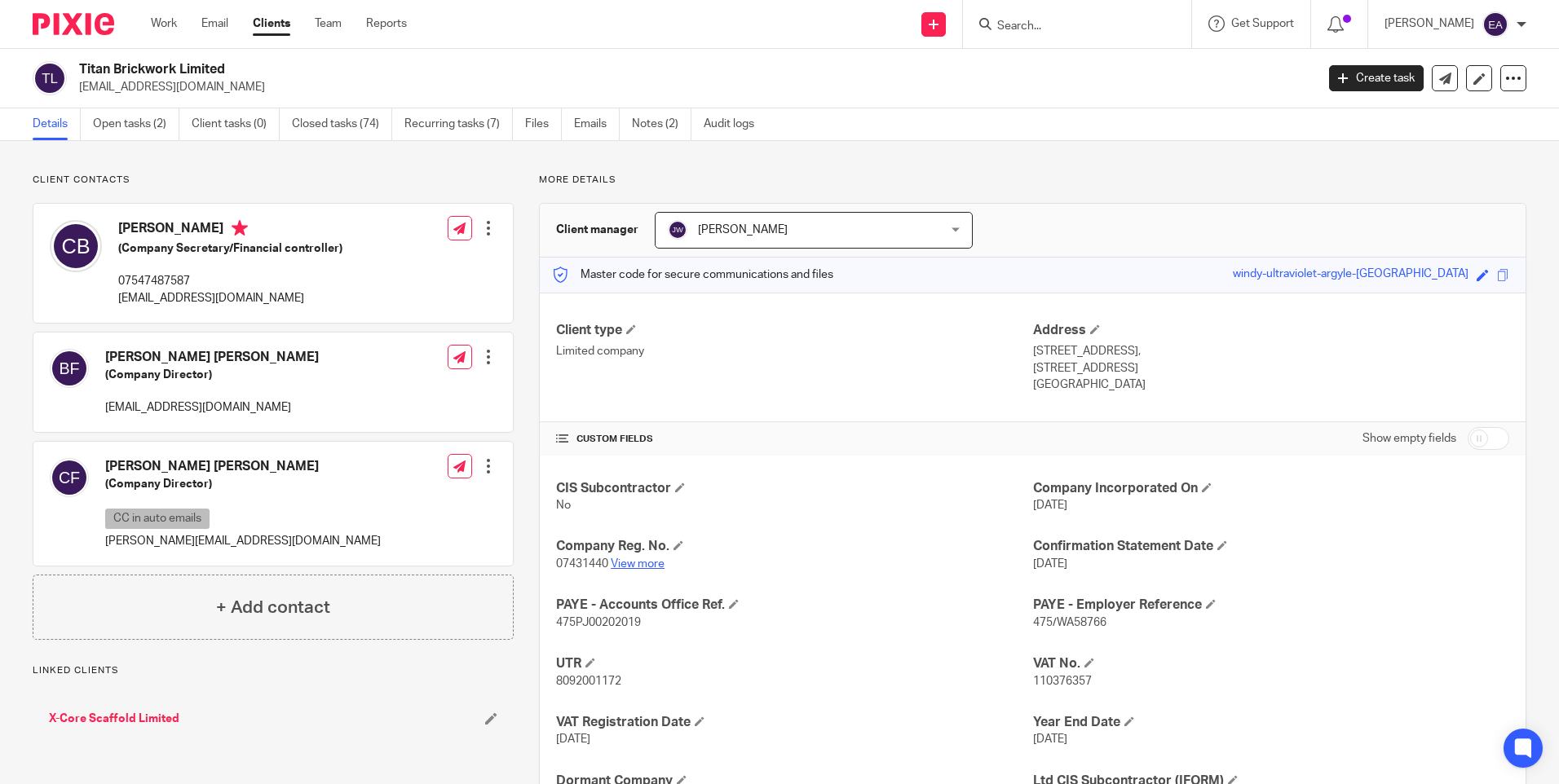
click at [649, 559] on link "View more" at bounding box center [638, 564] width 54 height 11
